Goal: Task Accomplishment & Management: Use online tool/utility

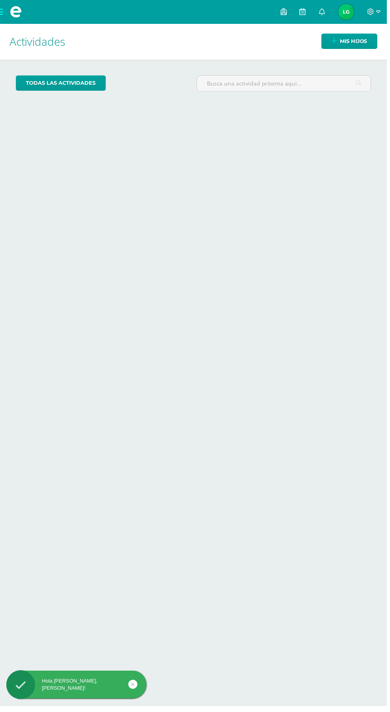
click at [350, 6] on img at bounding box center [349, 12] width 16 height 16
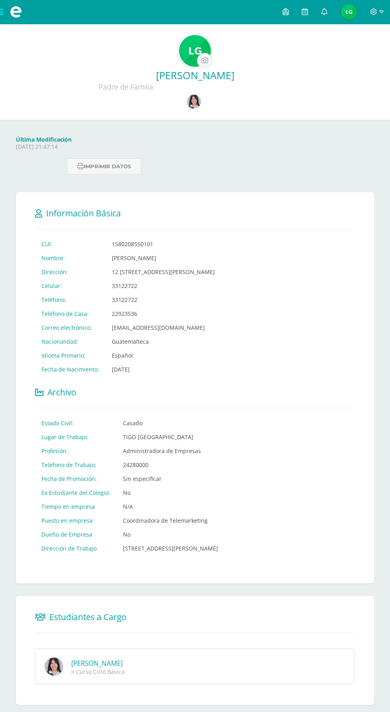
click at [201, 110] on link at bounding box center [195, 103] width 16 height 16
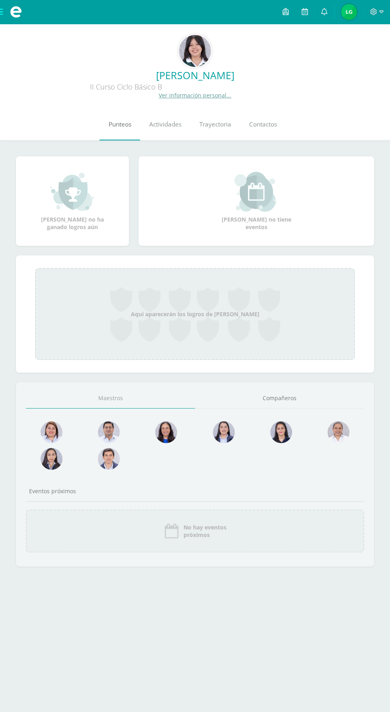
click at [116, 124] on span "Punteos" at bounding box center [120, 124] width 23 height 8
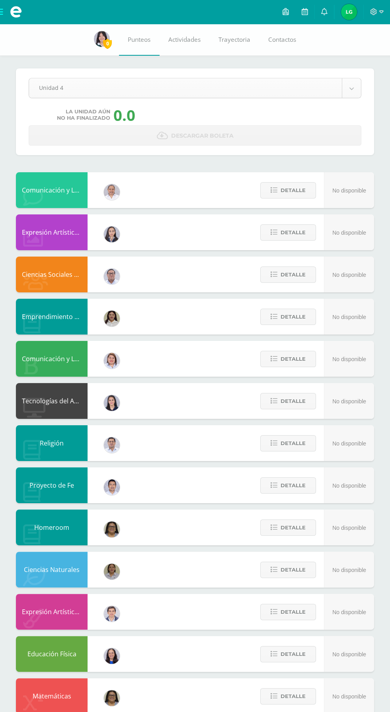
click at [43, 90] on body "Archivos Cerrar panel Configuración Cerrar sesión Ligia Susana Mi Perfil Avisos…" at bounding box center [195, 407] width 390 height 814
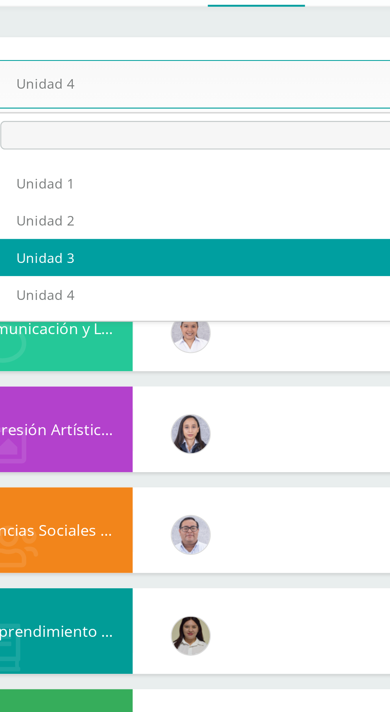
select select "Unidad 3"
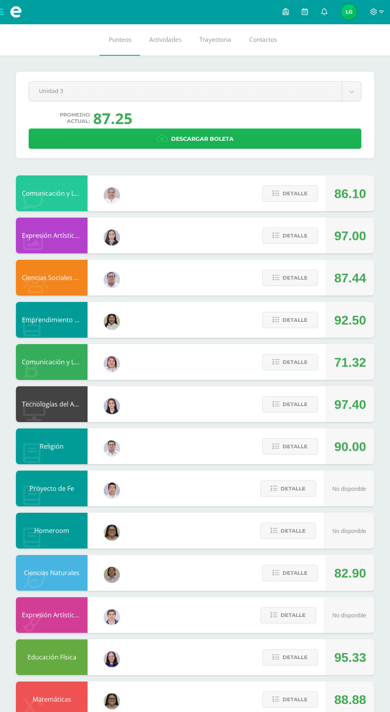
click at [55, 128] on link "Descargar boleta" at bounding box center [195, 138] width 332 height 20
